Goal: Task Accomplishment & Management: Use online tool/utility

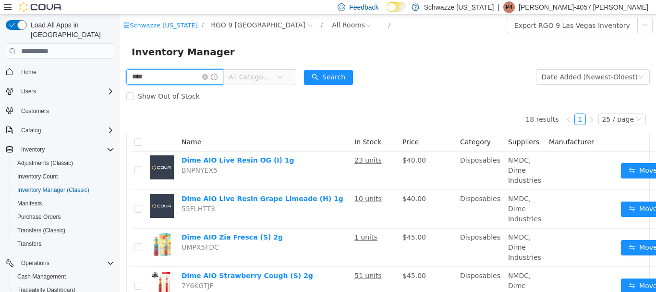
drag, startPoint x: 178, startPoint y: 75, endPoint x: 79, endPoint y: 58, distance: 100.4
click at [120, 58] on html "Schwazze [US_STATE] / RGO 9 [GEOGRAPHIC_DATA] / All Rooms / Export RGO 9 Las Ve…" at bounding box center [388, 152] width 536 height 277
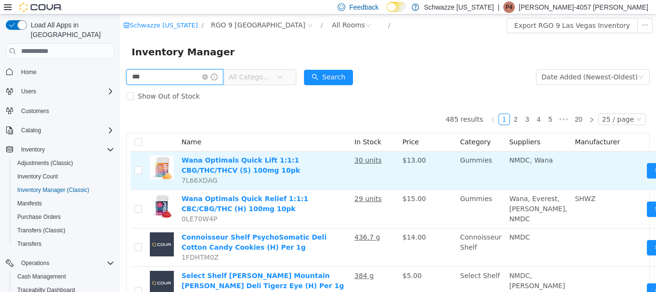
type input "******"
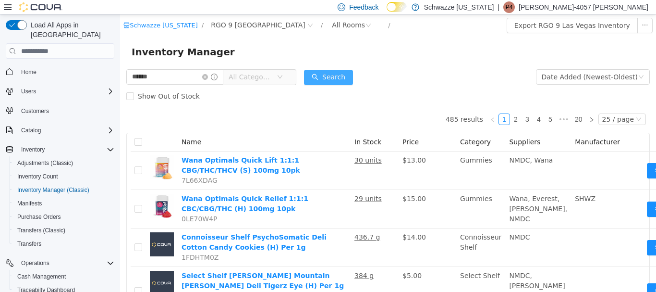
click at [332, 75] on button "Search" at bounding box center [328, 77] width 49 height 15
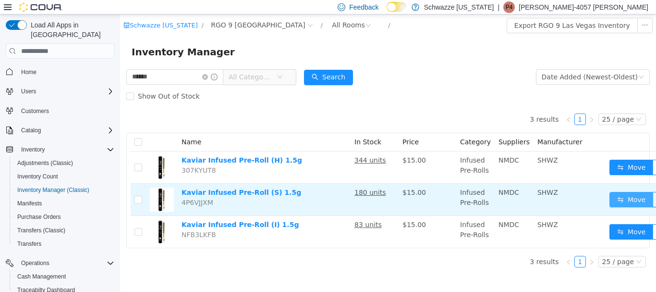
click at [628, 195] on button "Move" at bounding box center [632, 199] width 44 height 15
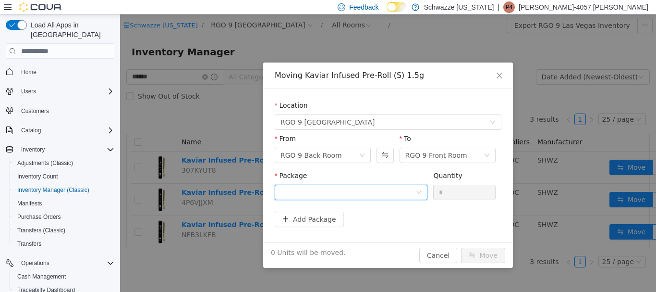
click at [405, 192] on div at bounding box center [348, 192] width 135 height 14
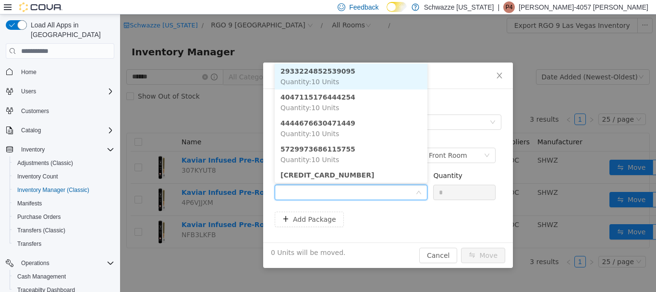
scroll to position [241, 0]
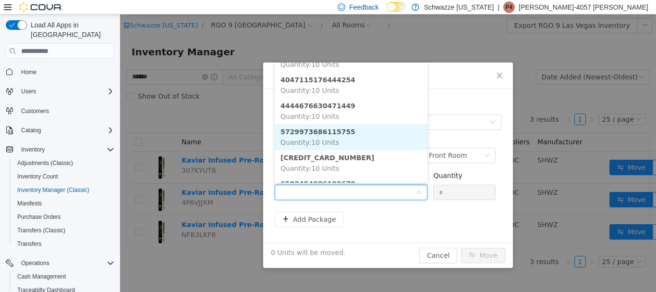
click at [336, 134] on strong "5729973686115755" at bounding box center [318, 132] width 75 height 8
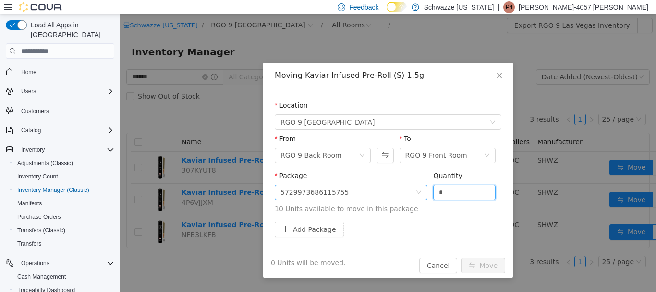
drag, startPoint x: 434, startPoint y: 190, endPoint x: 426, endPoint y: 189, distance: 7.7
click at [426, 189] on span "Package 5729973686115755 Quantity * 10 Units available to move in this package" at bounding box center [388, 192] width 227 height 42
drag, startPoint x: 465, startPoint y: 188, endPoint x: 413, endPoint y: 187, distance: 51.9
click at [413, 187] on span "Package 5729973686115755 Quantity * 10 Units available to move in this package" at bounding box center [388, 192] width 227 height 42
type input "**"
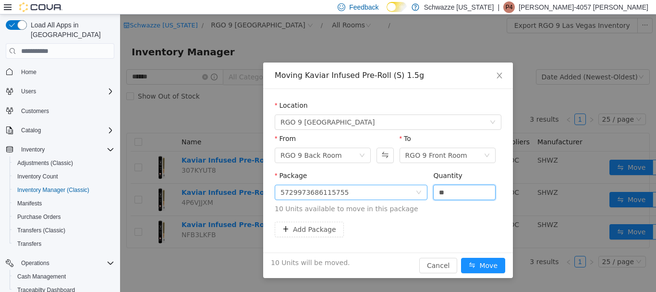
click at [461, 257] on button "Move" at bounding box center [483, 264] width 44 height 15
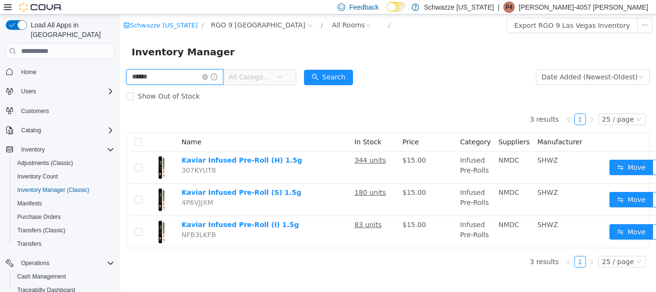
drag, startPoint x: 163, startPoint y: 84, endPoint x: 92, endPoint y: 79, distance: 71.3
click at [120, 79] on html "Schwazze [US_STATE] / RGO 9 [GEOGRAPHIC_DATA] / All Rooms / Export RGO 9 Las Ve…" at bounding box center [388, 152] width 536 height 277
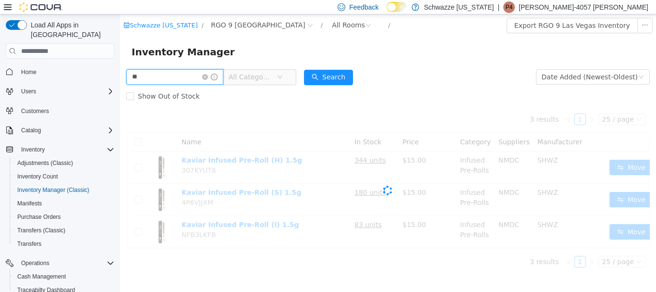
type input "**"
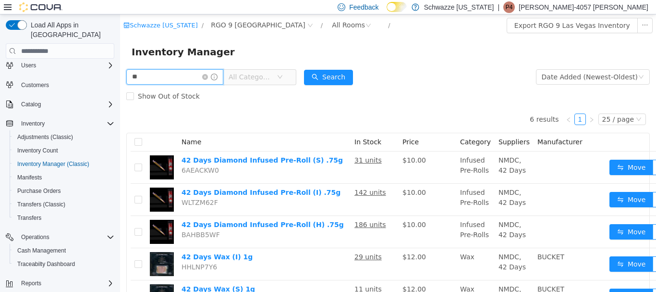
scroll to position [40, 0]
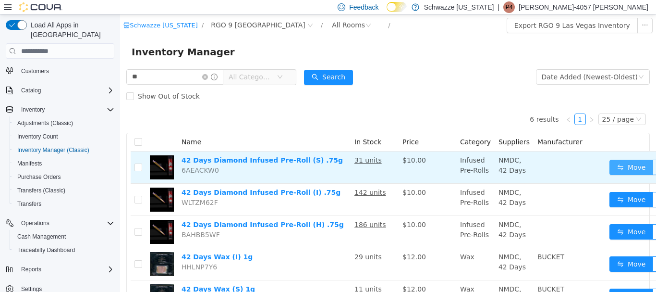
click at [610, 171] on button "Move" at bounding box center [632, 166] width 44 height 15
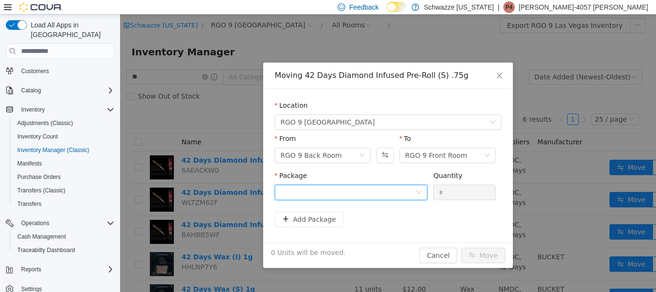
click at [397, 193] on div at bounding box center [348, 192] width 135 height 14
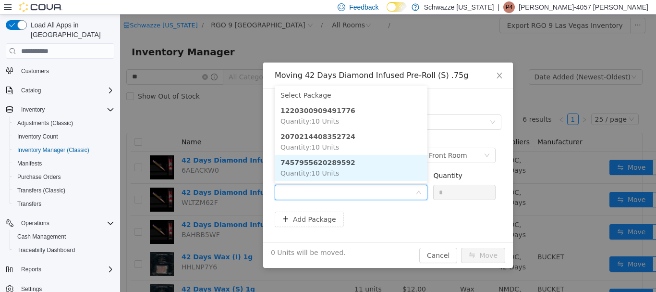
click at [372, 163] on li "7457955620289592 Quantity : 10 Units" at bounding box center [351, 168] width 153 height 26
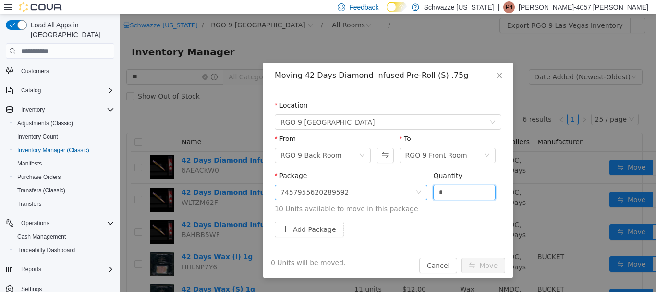
drag, startPoint x: 451, startPoint y: 195, endPoint x: 419, endPoint y: 190, distance: 32.2
click at [419, 190] on span "Package 7457955620289592 Quantity * 10 Units available to move in this package" at bounding box center [388, 192] width 227 height 42
type input "**"
click at [461, 257] on button "Move" at bounding box center [483, 264] width 44 height 15
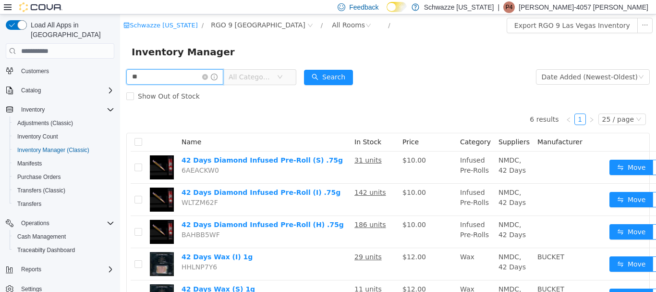
drag, startPoint x: 165, startPoint y: 78, endPoint x: 183, endPoint y: 79, distance: 17.3
click at [120, 65] on html "Schwazze [US_STATE] / RGO 9 [GEOGRAPHIC_DATA] / All Rooms / Export RGO 9 Las Ve…" at bounding box center [388, 152] width 536 height 277
type input "******"
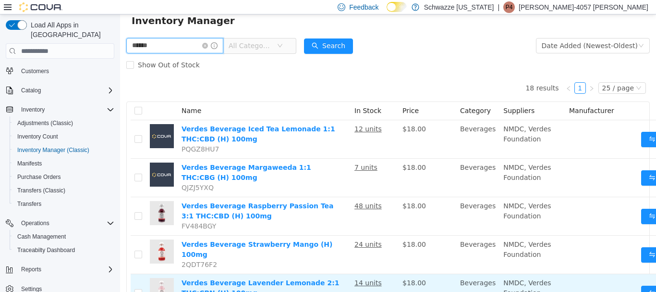
scroll to position [48, 0]
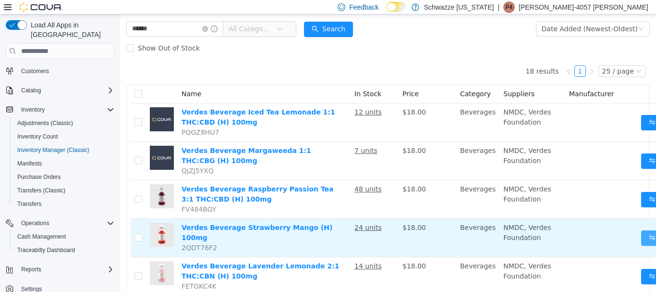
click at [641, 239] on button "Move" at bounding box center [663, 237] width 44 height 15
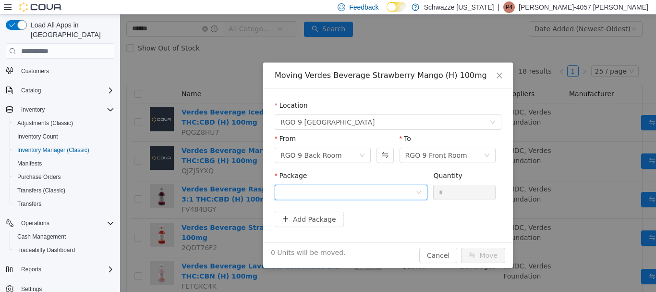
click at [327, 193] on div at bounding box center [348, 192] width 135 height 14
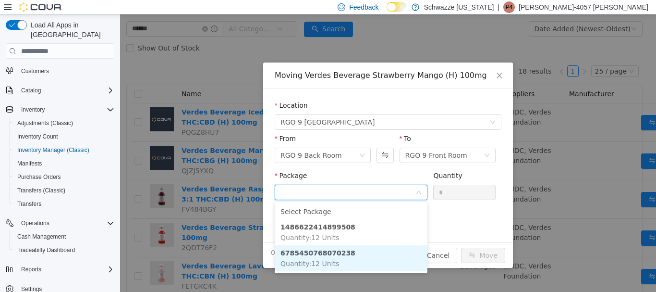
click at [342, 254] on li "6785450768070238 Quantity : 12 Units" at bounding box center [351, 258] width 153 height 26
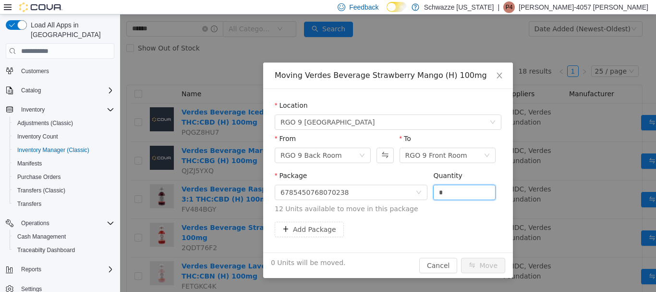
drag, startPoint x: 447, startPoint y: 193, endPoint x: 389, endPoint y: 177, distance: 60.1
click at [391, 179] on span "Package 6785450768070238 Quantity * 12 Units available to move in this package" at bounding box center [388, 192] width 227 height 42
type input "**"
click at [461, 257] on button "Move" at bounding box center [483, 264] width 44 height 15
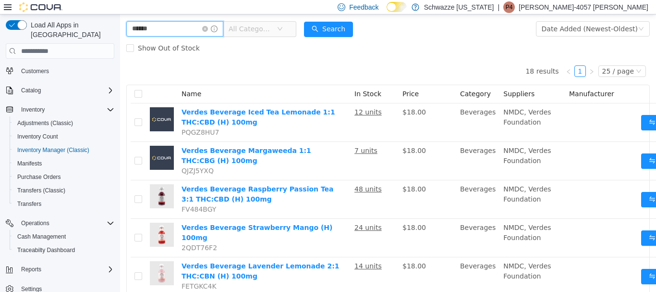
drag, startPoint x: 181, startPoint y: 31, endPoint x: 48, endPoint y: 33, distance: 133.1
click at [120, 33] on html "Schwazze [US_STATE] / RGO 9 [GEOGRAPHIC_DATA] / All Rooms / Export RGO 9 Las Ve…" at bounding box center [388, 104] width 536 height 277
type input "**"
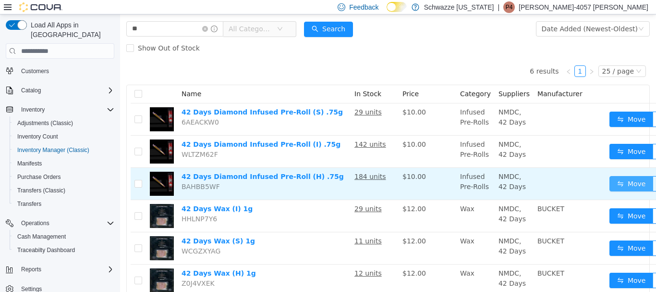
click at [613, 180] on button "Move" at bounding box center [632, 183] width 44 height 15
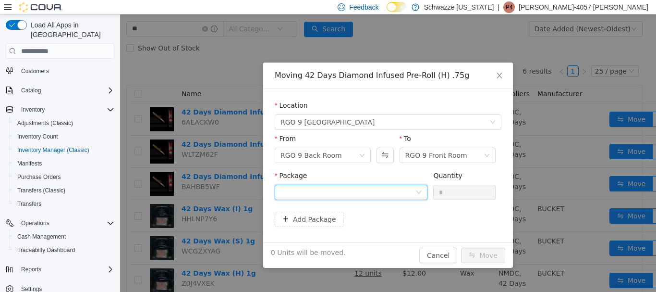
click at [322, 194] on div at bounding box center [348, 192] width 135 height 14
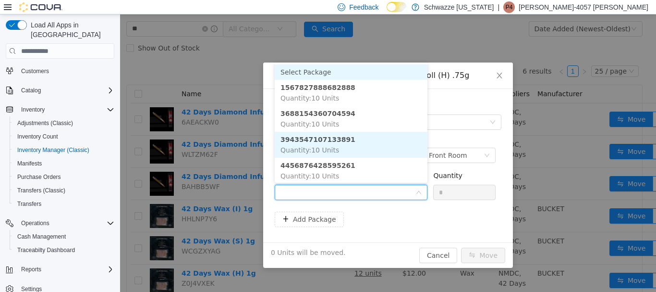
scroll to position [1, 0]
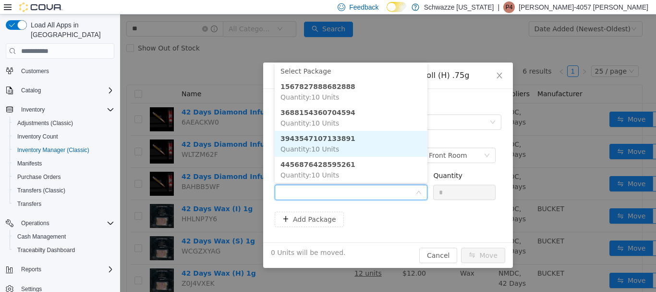
click at [329, 138] on strong "3943547107133891" at bounding box center [318, 138] width 75 height 8
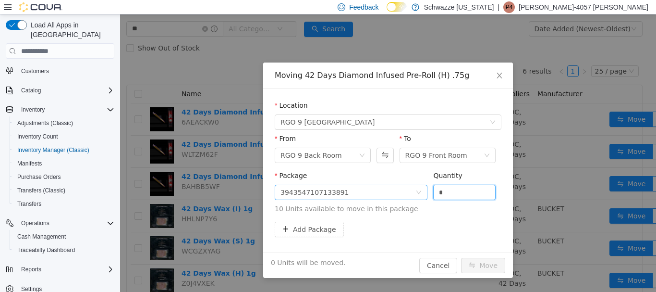
drag, startPoint x: 435, startPoint y: 192, endPoint x: 407, endPoint y: 188, distance: 28.1
click at [407, 188] on span "Package 3943547107133891 Quantity * 10 Units available to move in this package" at bounding box center [388, 192] width 227 height 42
type input "**"
click at [461, 257] on button "Move" at bounding box center [483, 264] width 44 height 15
